Goal: Contribute content

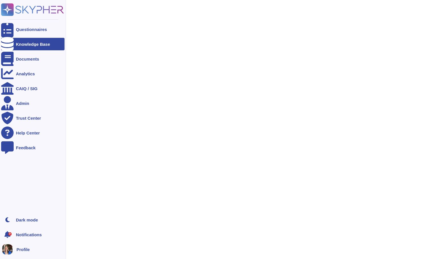
click at [32, 41] on div "Knowledge Base" at bounding box center [32, 44] width 63 height 13
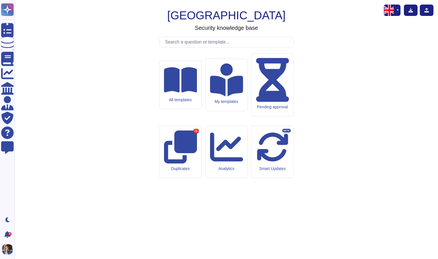
click at [193, 47] on input "text" at bounding box center [227, 42] width 131 height 10
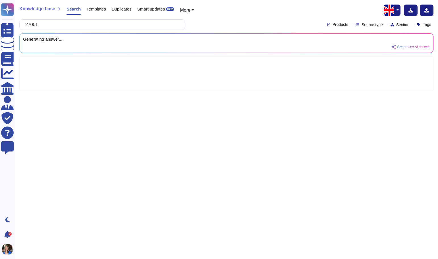
type input "27001"
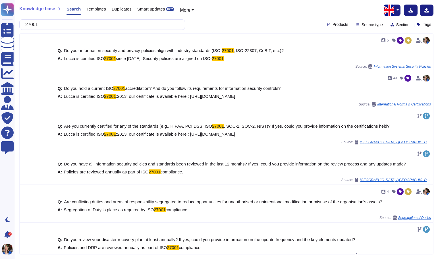
click at [94, 10] on span "Templates" at bounding box center [95, 9] width 19 height 4
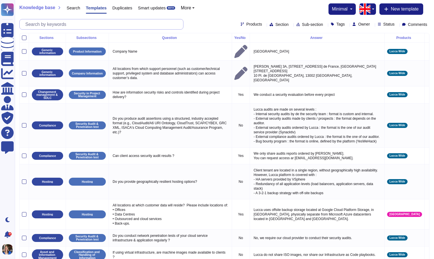
click at [75, 27] on input "text" at bounding box center [102, 24] width 161 height 10
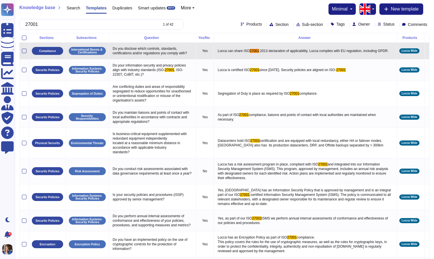
type input "27001"
click at [426, 51] on icon at bounding box center [426, 51] width 0 height 0
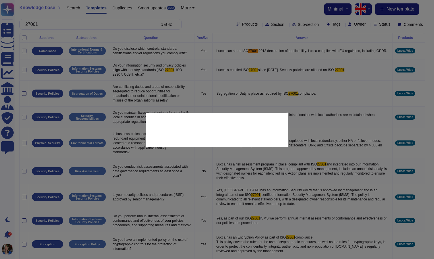
type textarea "Do you disclose which controls, standards, certifications and/or regulations yo…"
type textarea "Lucca can share ISO 27001:2013 declaration of applicability. Lucca complies wit…"
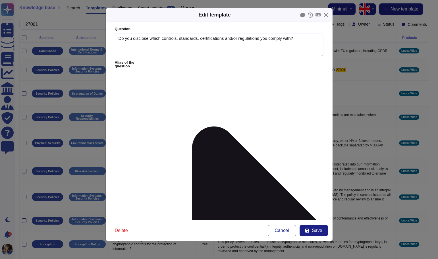
type textarea "Do you disclose which controls, standards, certifications and/or regulations yo…"
click at [319, 230] on span "Save" at bounding box center [317, 230] width 10 height 5
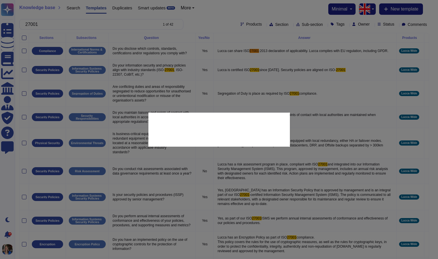
type textarea "Lucca can share ISO 27001:2013 declaration of applicability. Lucca complies wit…"
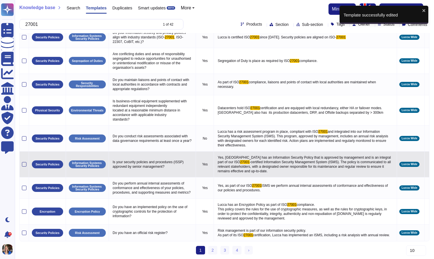
scroll to position [41, 0]
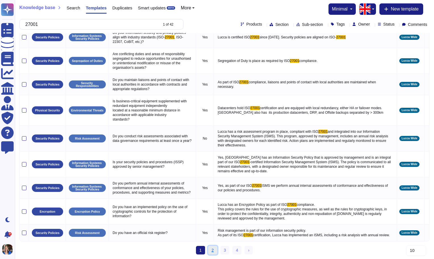
click at [211, 249] on link "2" at bounding box center [212, 250] width 9 height 9
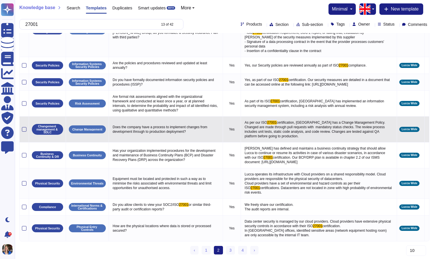
scroll to position [82, 0]
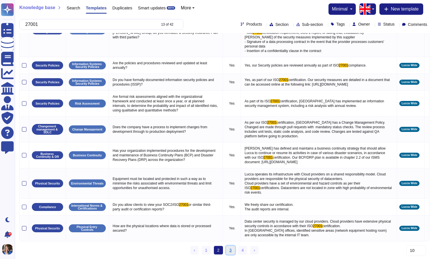
click at [229, 251] on link "3" at bounding box center [230, 250] width 9 height 9
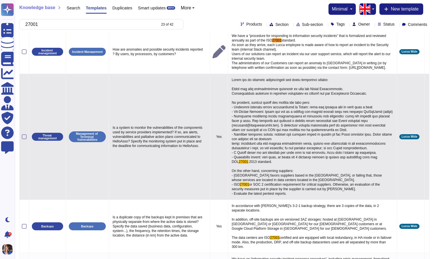
scroll to position [13, 0]
click at [426, 137] on icon at bounding box center [426, 137] width 0 height 0
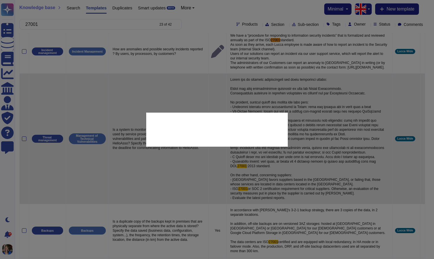
type textarea "Is a system to monitor the vulnerabilities of the components used by service pr…"
type textarea "Lucca has an internal vulnerability and patch management policy: Front and back…"
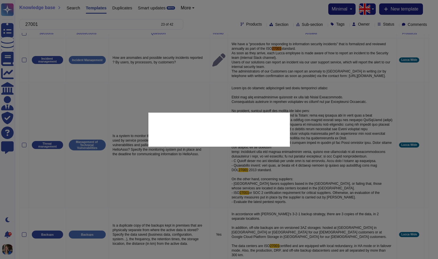
scroll to position [0, 0]
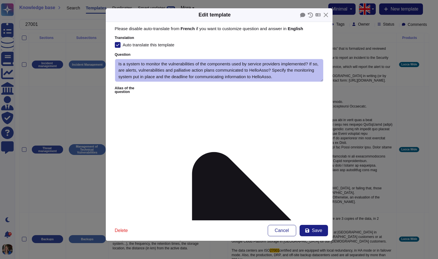
type textarea "Is a system to monitor the vulnerabilities of the components used by service pr…"
type textarea "Lucca has an internal vulnerability and patch management policy: Front and back…"
click at [317, 15] on icon at bounding box center [317, 15] width 5 height 4
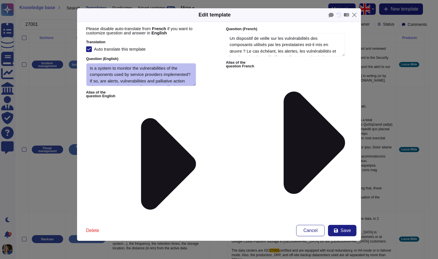
type textarea "Is a system to monitor the vulnerabilities of the components used by service pr…"
type textarea "Lucca has an internal vulnerability and patch management policy: Front and back…"
type textarea "Un dispositif de veille sur les vulnérabilités des composants utilisés par les …"
click at [300, 236] on textarea "Answer ( English )" at bounding box center [285, 251] width 119 height 30
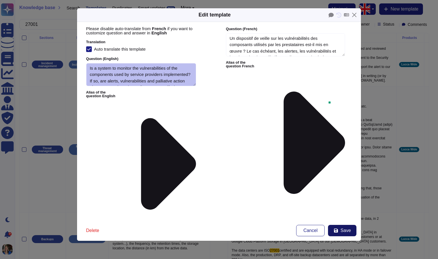
click at [344, 230] on span "Save" at bounding box center [345, 230] width 10 height 5
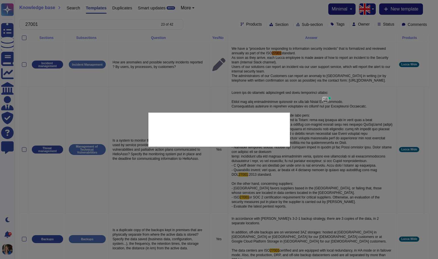
type textarea "Lorem ipsumdo s'ame consectet ad elitsed doe temporincididu ut lab etdolorema a…"
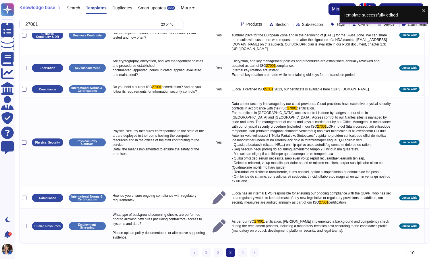
scroll to position [205, 0]
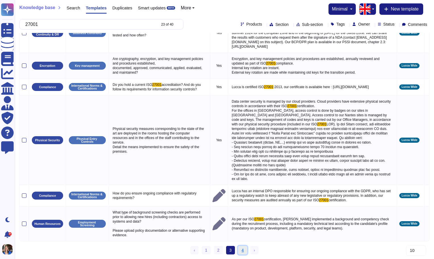
click at [239, 248] on link "4" at bounding box center [242, 250] width 9 height 9
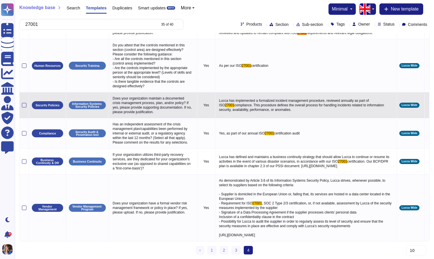
scroll to position [47, 0]
